Goal: Information Seeking & Learning: Learn about a topic

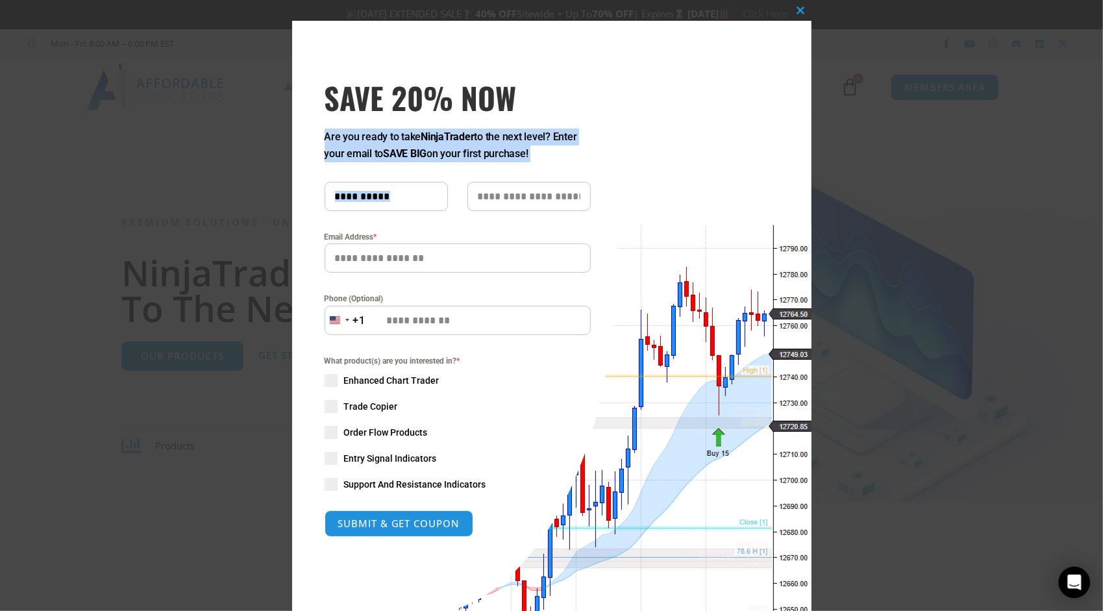
drag, startPoint x: 580, startPoint y: 27, endPoint x: 702, endPoint y: 173, distance: 190.8
click at [702, 173] on div "Close this module SAVE 20% NOW Are you ready to take NinjaTrader to the next le…" at bounding box center [551, 346] width 519 height 650
drag, startPoint x: 702, startPoint y: 173, endPoint x: 661, endPoint y: 60, distance: 120.9
click at [661, 60] on div "Close this module SAVE 20% NOW Are you ready to take NinjaTrader to the next le…" at bounding box center [551, 346] width 519 height 650
click at [886, 97] on div "Close this module SAVE 20% NOW Are you ready to take NinjaTrader to the next le…" at bounding box center [551, 305] width 1103 height 611
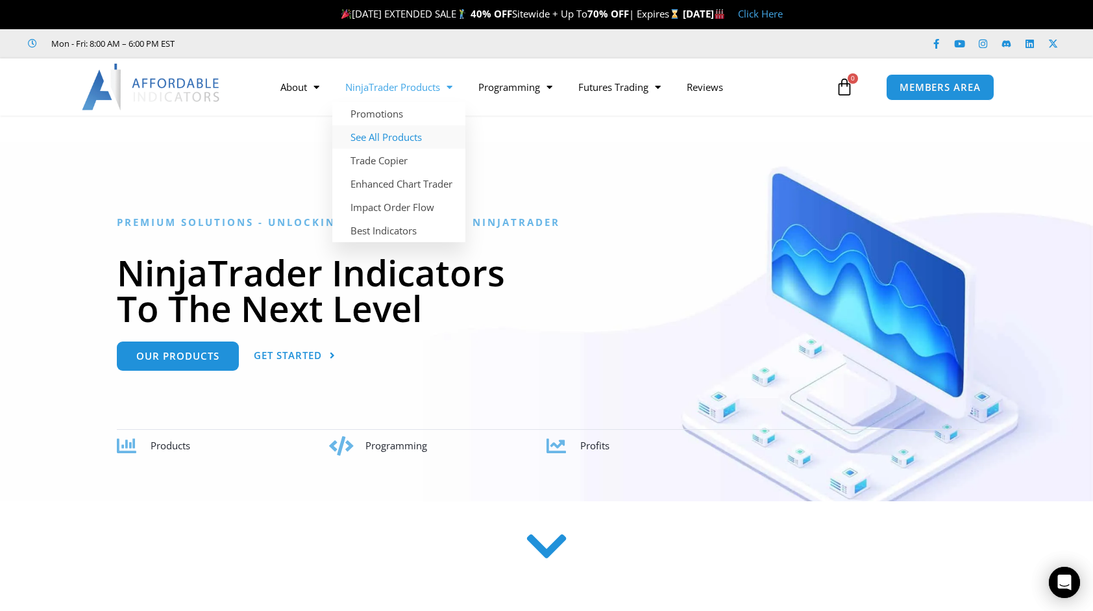
click at [396, 137] on link "See All Products" at bounding box center [398, 136] width 133 height 23
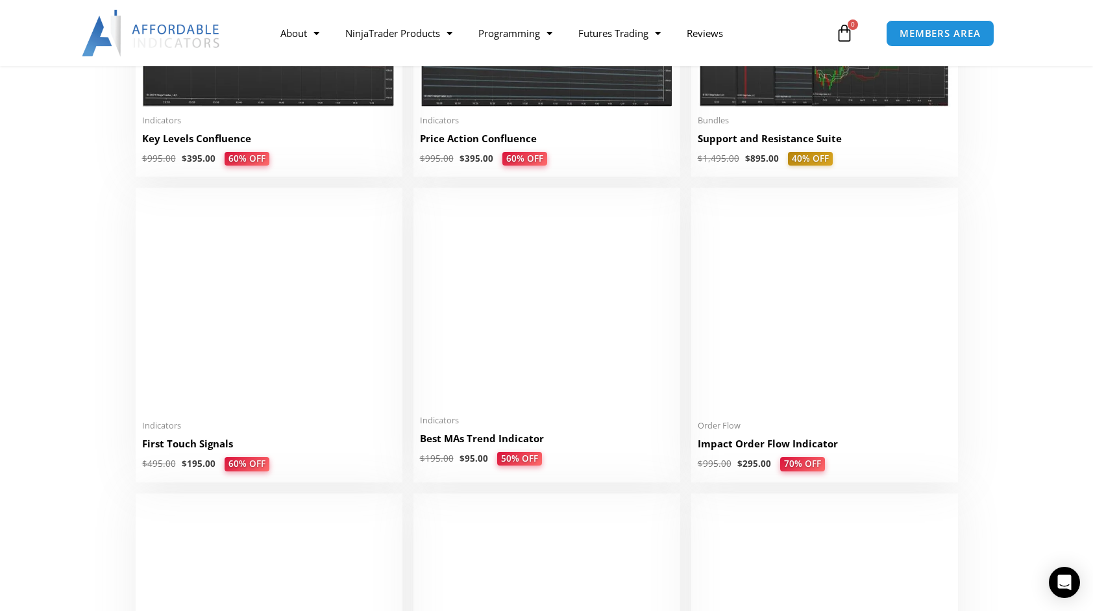
scroll to position [2017, 0]
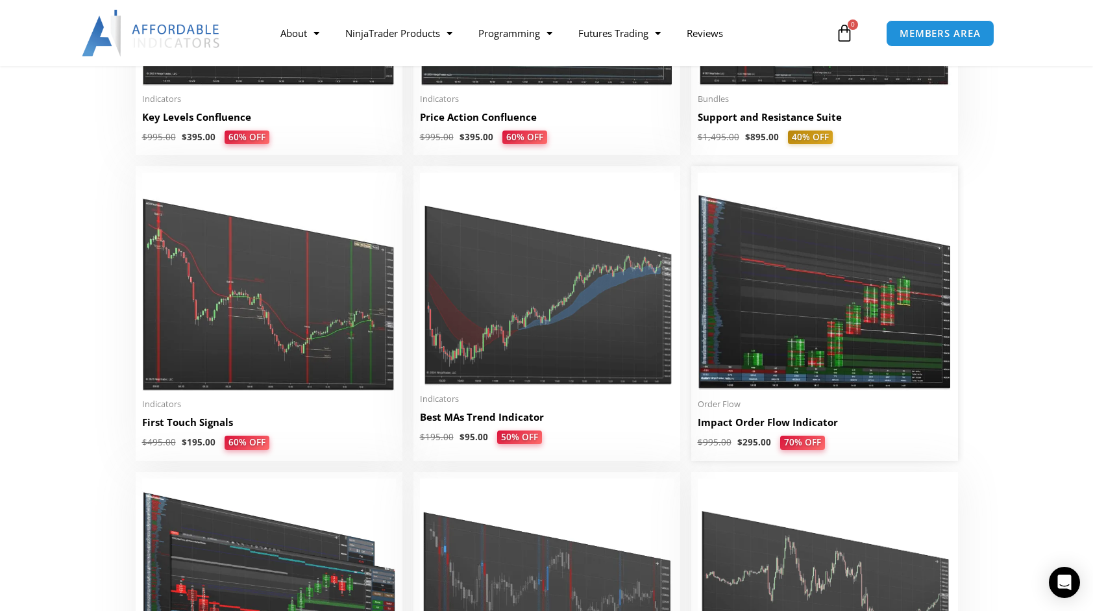
click at [742, 434] on link "Impact Order Flow Indicator" at bounding box center [825, 425] width 254 height 20
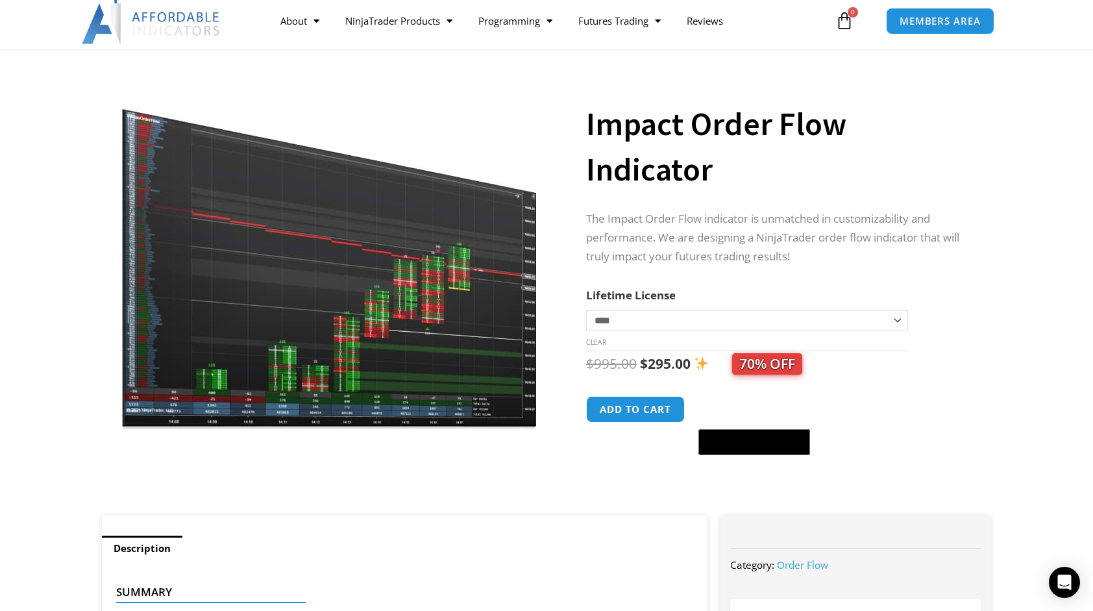
scroll to position [51, 0]
